Goal: Information Seeking & Learning: Learn about a topic

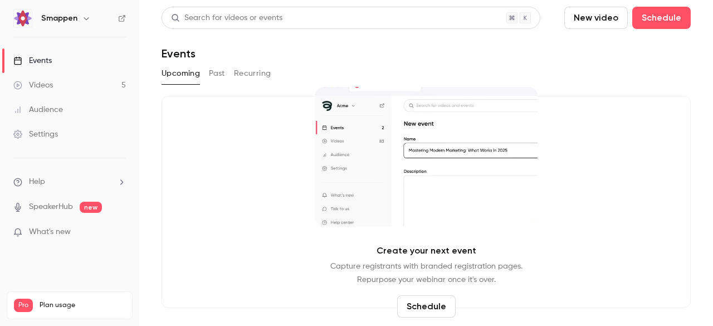
click at [202, 76] on div "Upcoming Past Recurring" at bounding box center [426, 74] width 529 height 18
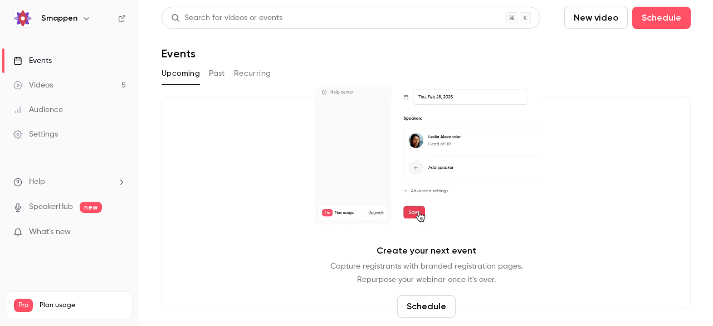
click at [211, 76] on button "Past" at bounding box center [217, 74] width 16 height 18
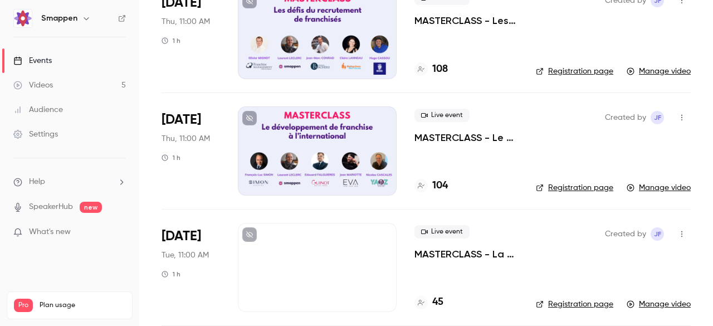
scroll to position [167, 0]
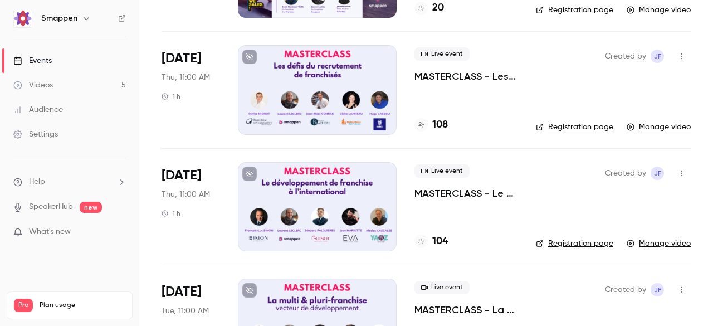
click at [327, 90] on div at bounding box center [317, 89] width 159 height 89
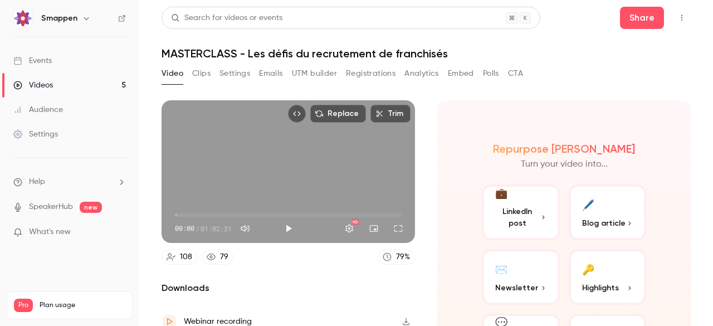
click at [362, 76] on button "Registrations" at bounding box center [371, 74] width 50 height 18
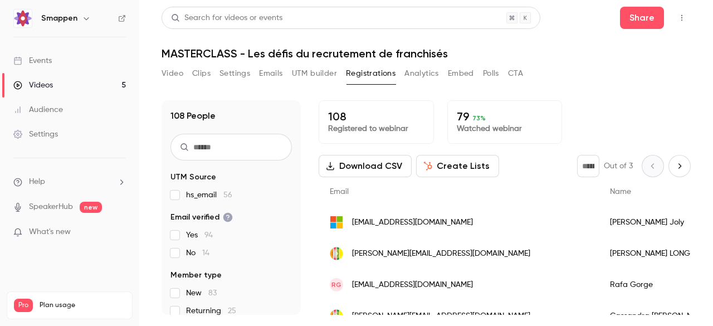
click at [174, 77] on button "Video" at bounding box center [173, 74] width 22 height 18
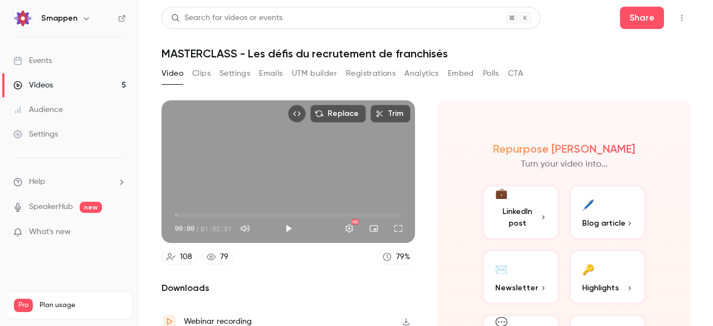
click at [67, 87] on link "Videos 5" at bounding box center [69, 85] width 139 height 25
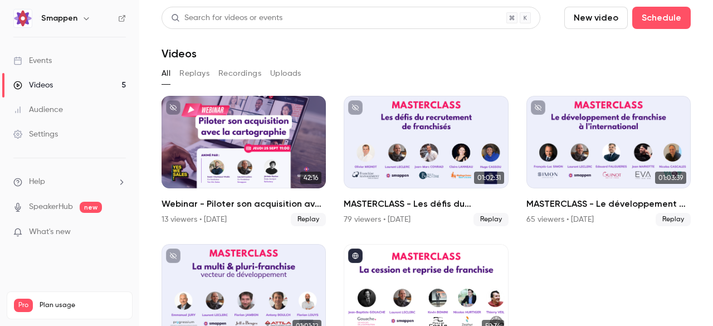
click at [60, 62] on link "Events" at bounding box center [69, 60] width 139 height 25
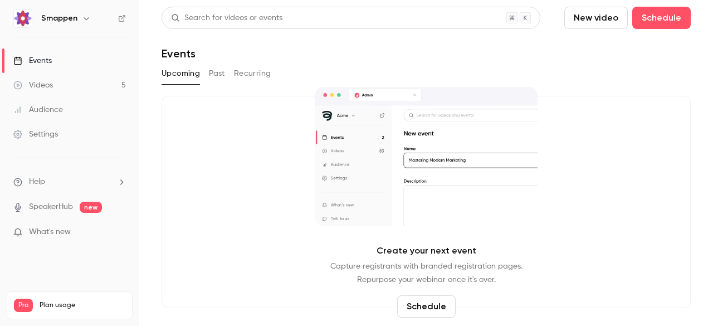
click at [65, 78] on link "Videos 5" at bounding box center [69, 85] width 139 height 25
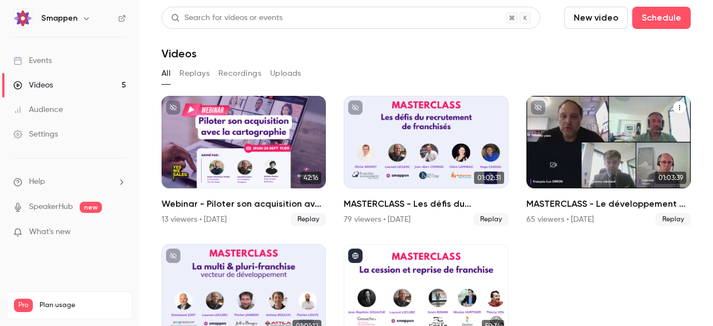
drag, startPoint x: 573, startPoint y: 148, endPoint x: 622, endPoint y: 168, distance: 53.0
click at [622, 168] on div "MASTERCLASS - Le développement de franchise à l'international" at bounding box center [609, 142] width 164 height 93
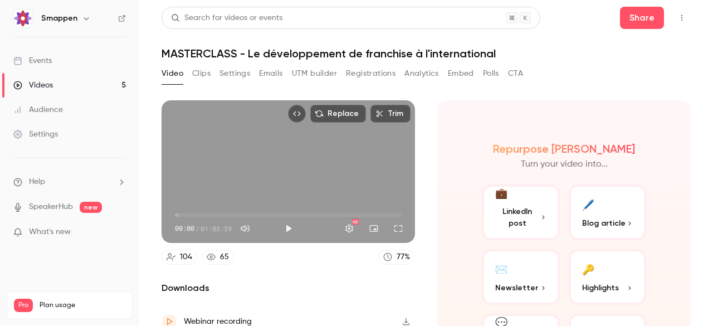
click at [362, 72] on button "Registrations" at bounding box center [371, 74] width 50 height 18
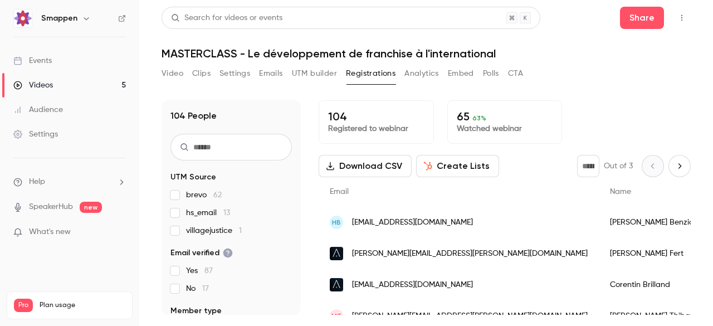
click at [70, 84] on link "Videos 5" at bounding box center [69, 85] width 139 height 25
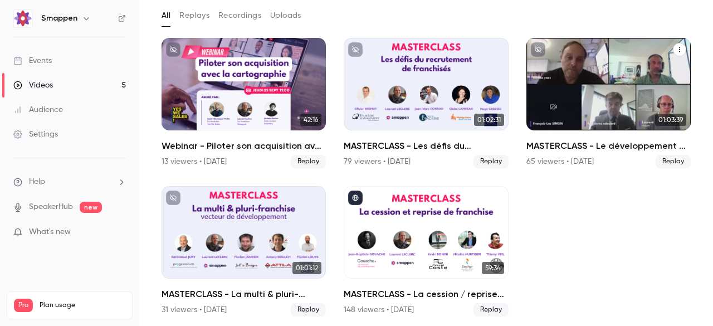
scroll to position [59, 0]
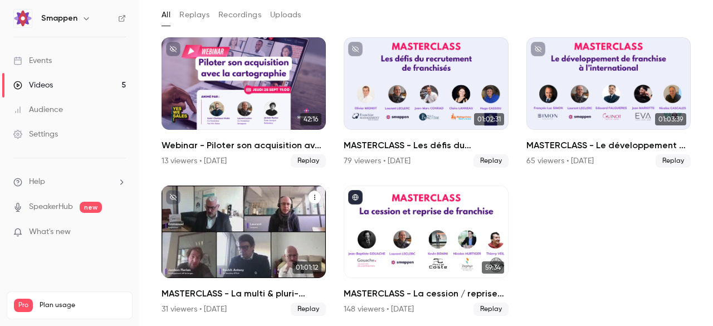
click at [205, 245] on div "MASTERCLASS - La multi & pluri-franchise, vecteur de développement" at bounding box center [244, 232] width 164 height 93
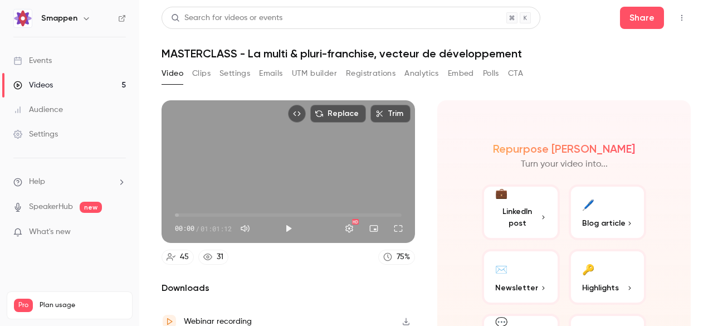
click at [363, 72] on button "Registrations" at bounding box center [371, 74] width 50 height 18
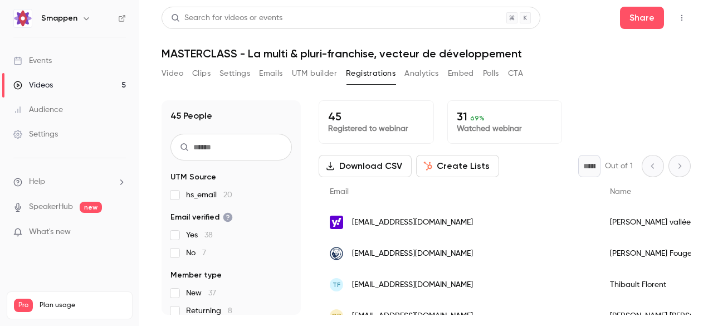
click at [178, 72] on button "Video" at bounding box center [173, 74] width 22 height 18
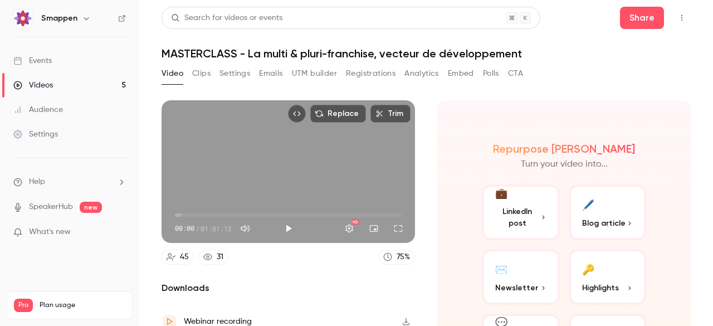
click at [381, 81] on button "Registrations" at bounding box center [371, 74] width 50 height 18
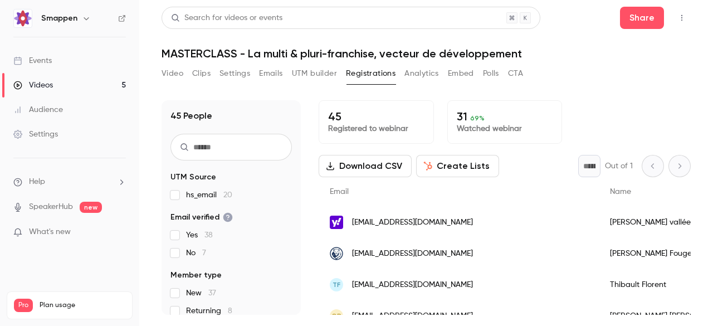
click at [177, 76] on button "Video" at bounding box center [173, 74] width 22 height 18
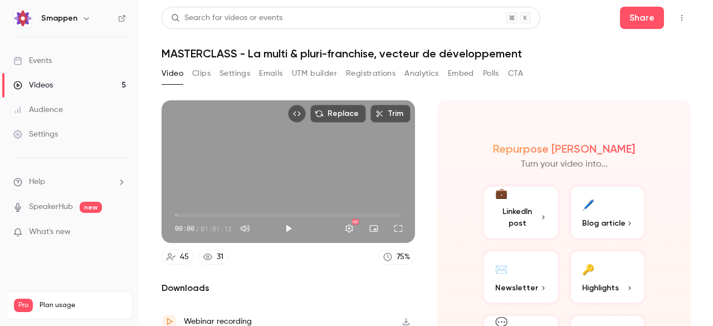
click at [68, 87] on link "Videos 5" at bounding box center [69, 85] width 139 height 25
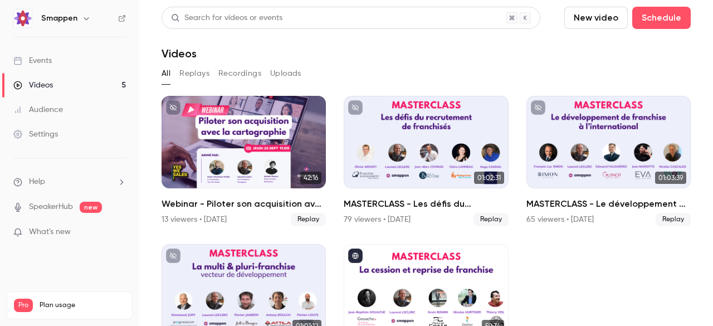
click at [64, 60] on link "Events" at bounding box center [69, 60] width 139 height 25
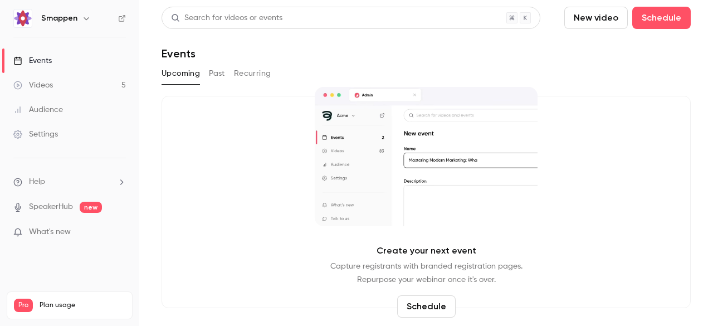
click at [64, 76] on link "Videos 5" at bounding box center [69, 85] width 139 height 25
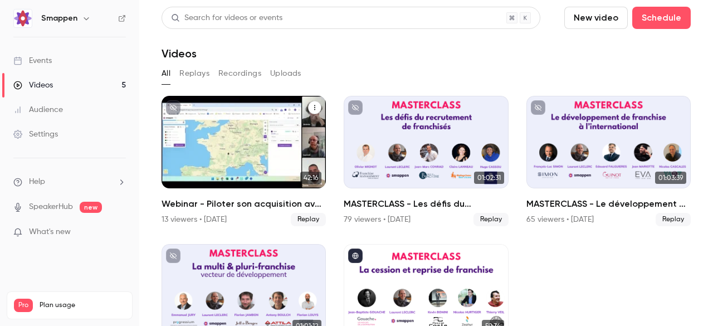
click at [232, 159] on div "Webinar - Piloter son acquisition avec la cartographie" at bounding box center [244, 142] width 164 height 93
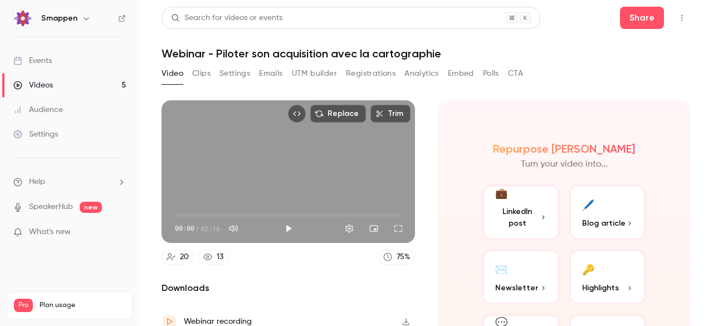
click at [380, 76] on button "Registrations" at bounding box center [371, 74] width 50 height 18
